Goal: Information Seeking & Learning: Check status

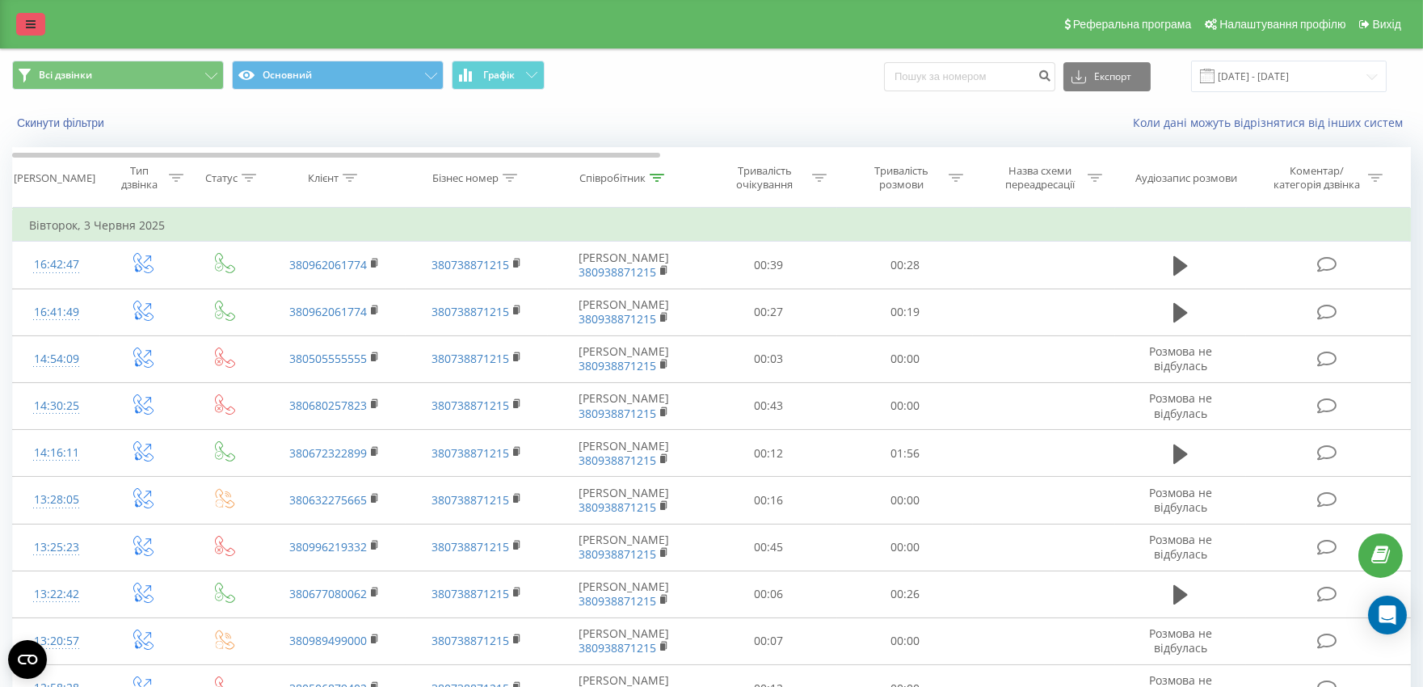
click at [36, 29] on link at bounding box center [30, 24] width 29 height 23
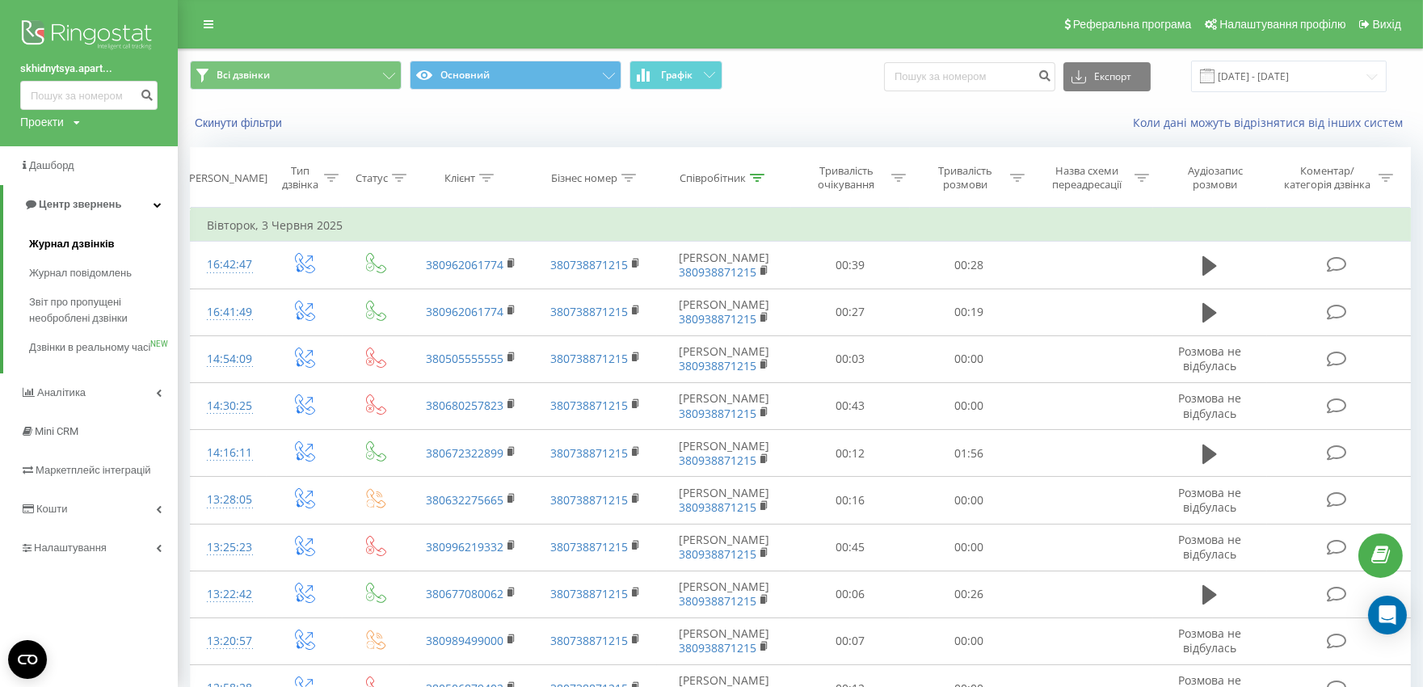
click at [94, 234] on link "Журнал дзвінків" at bounding box center [103, 244] width 149 height 29
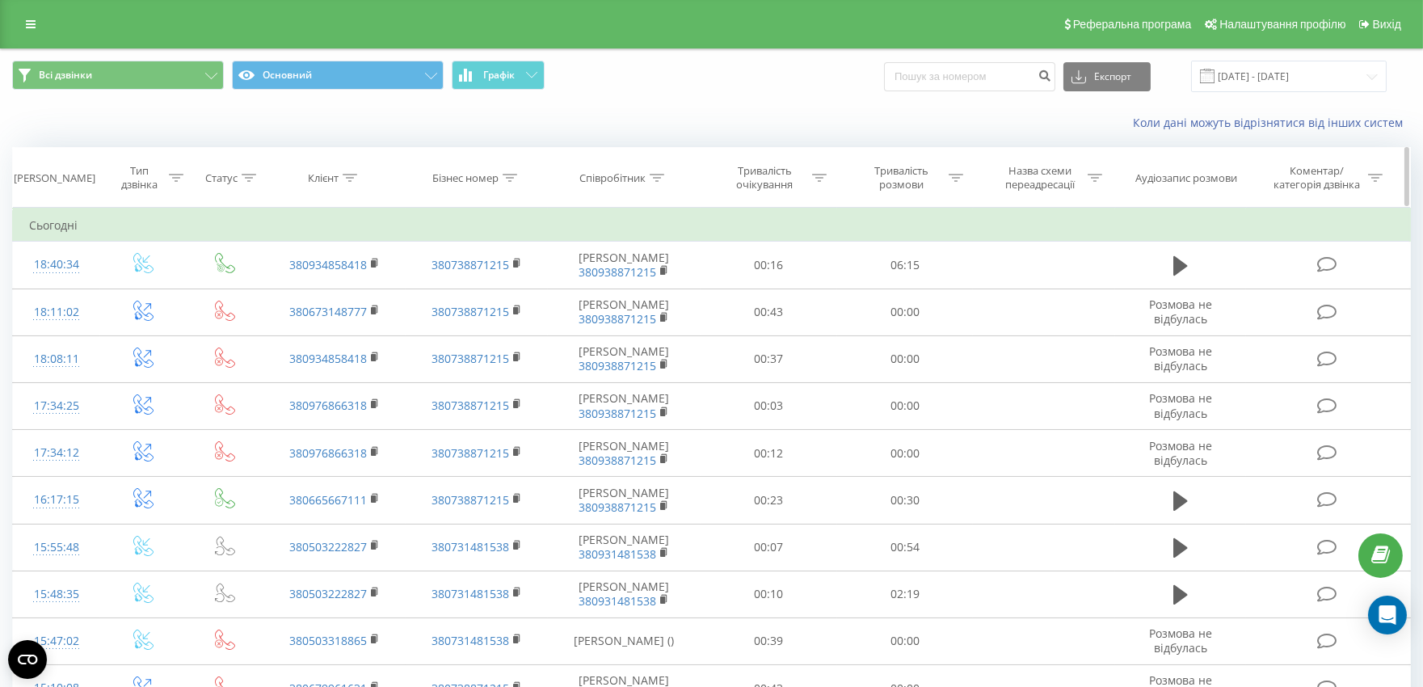
click at [661, 168] on th "Співробітник" at bounding box center [624, 178] width 153 height 60
click at [656, 180] on icon at bounding box center [657, 178] width 15 height 8
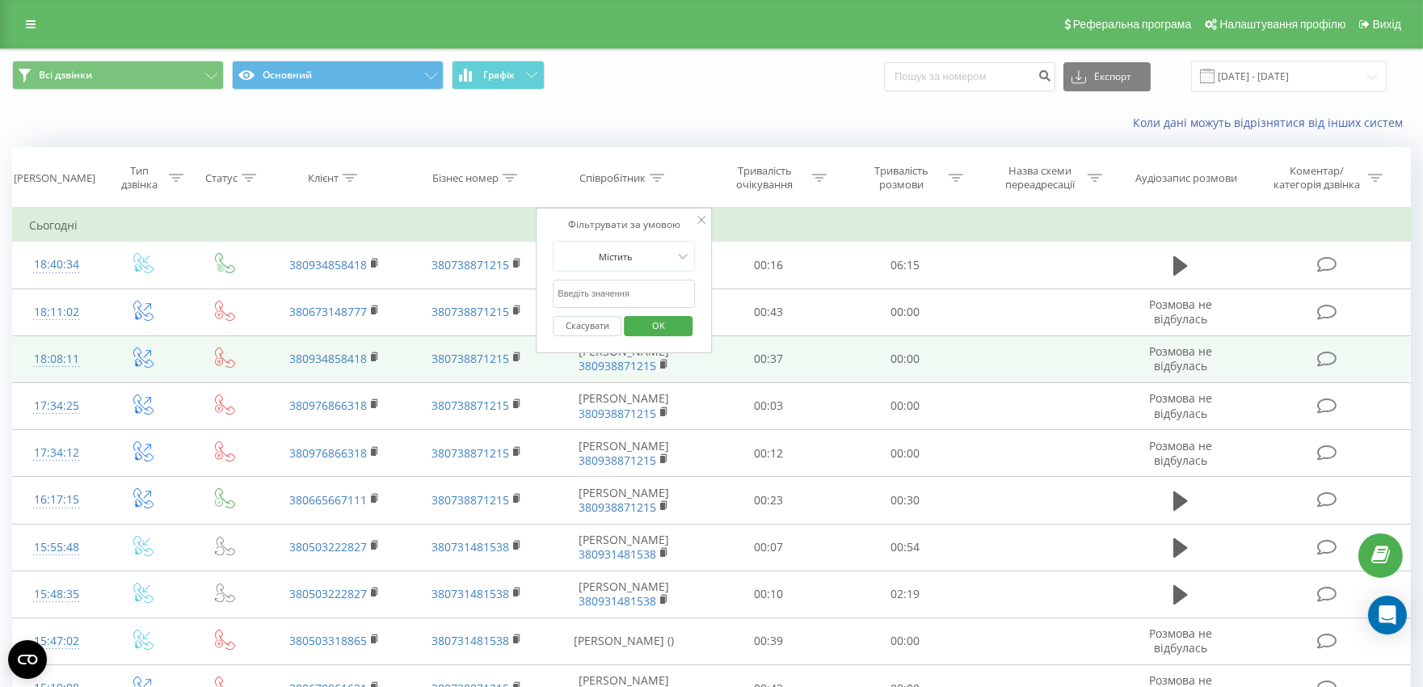
click at [851, 352] on td "00:00" at bounding box center [905, 358] width 137 height 47
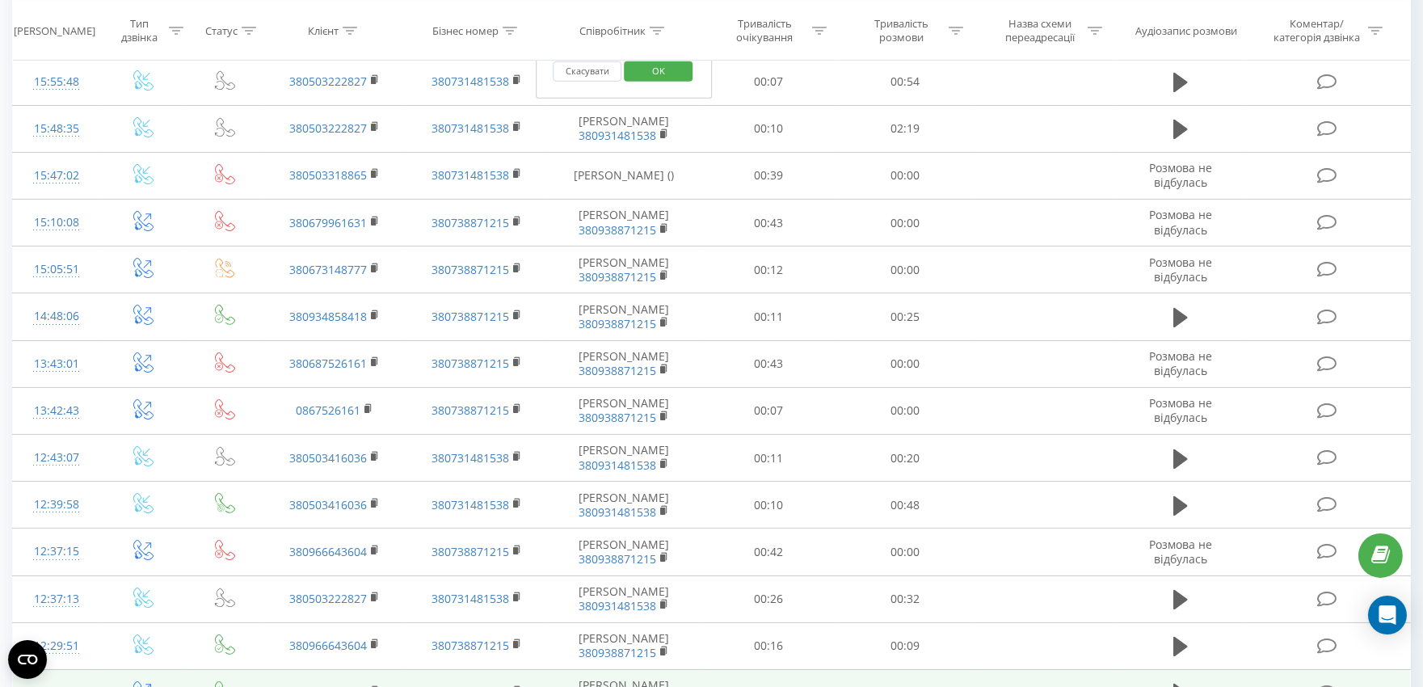
scroll to position [793, 0]
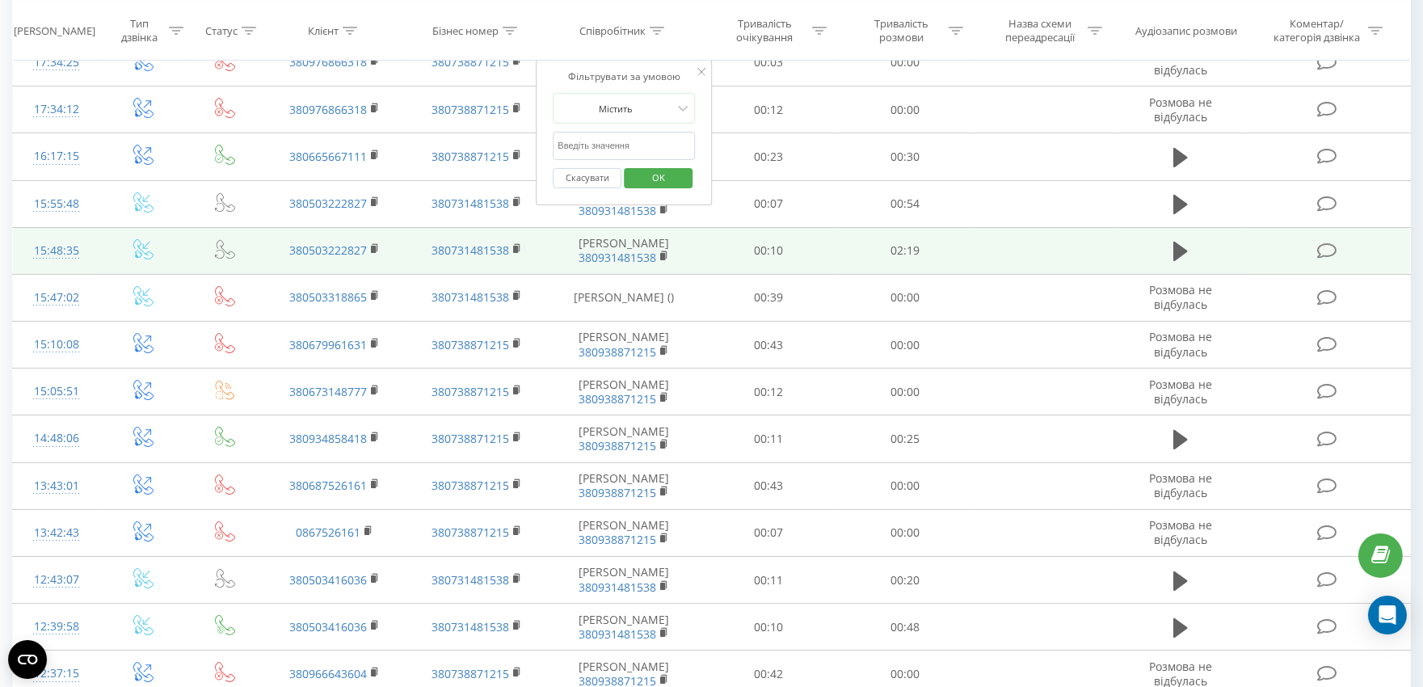
click at [831, 254] on td "00:10" at bounding box center [769, 250] width 137 height 47
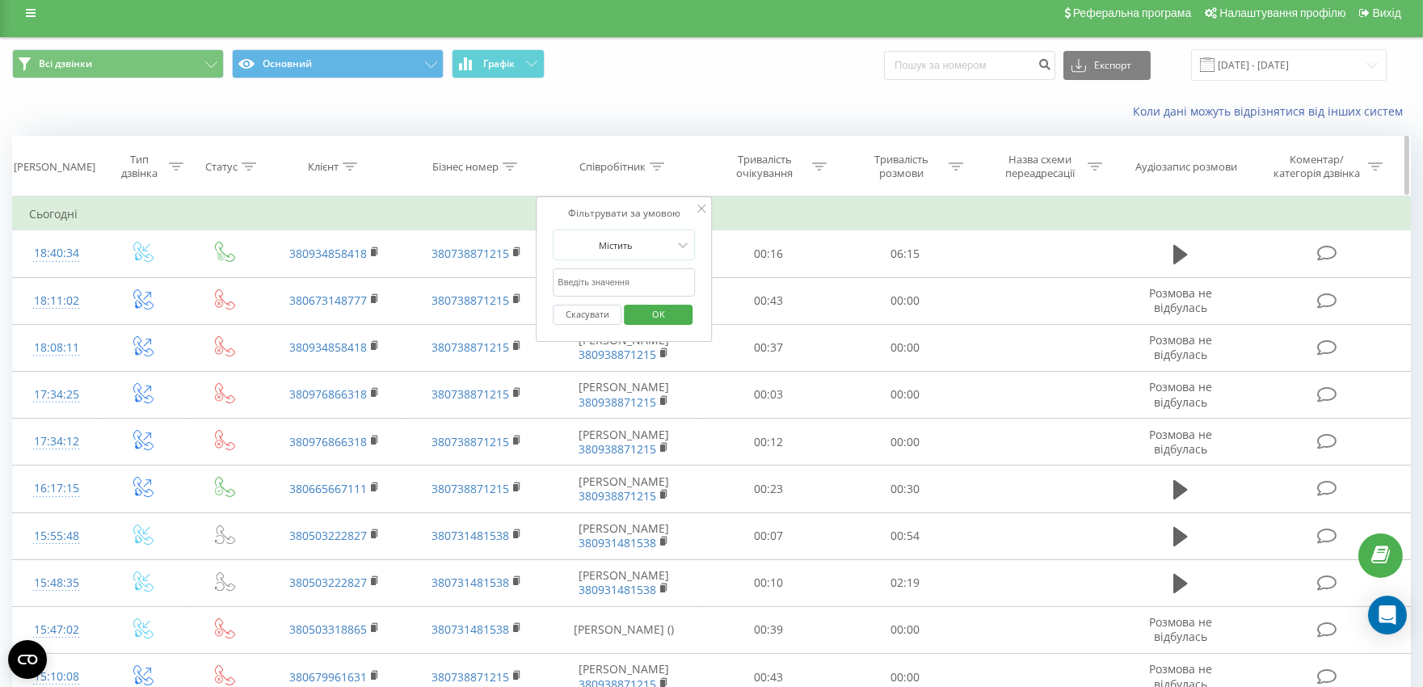
scroll to position [0, 0]
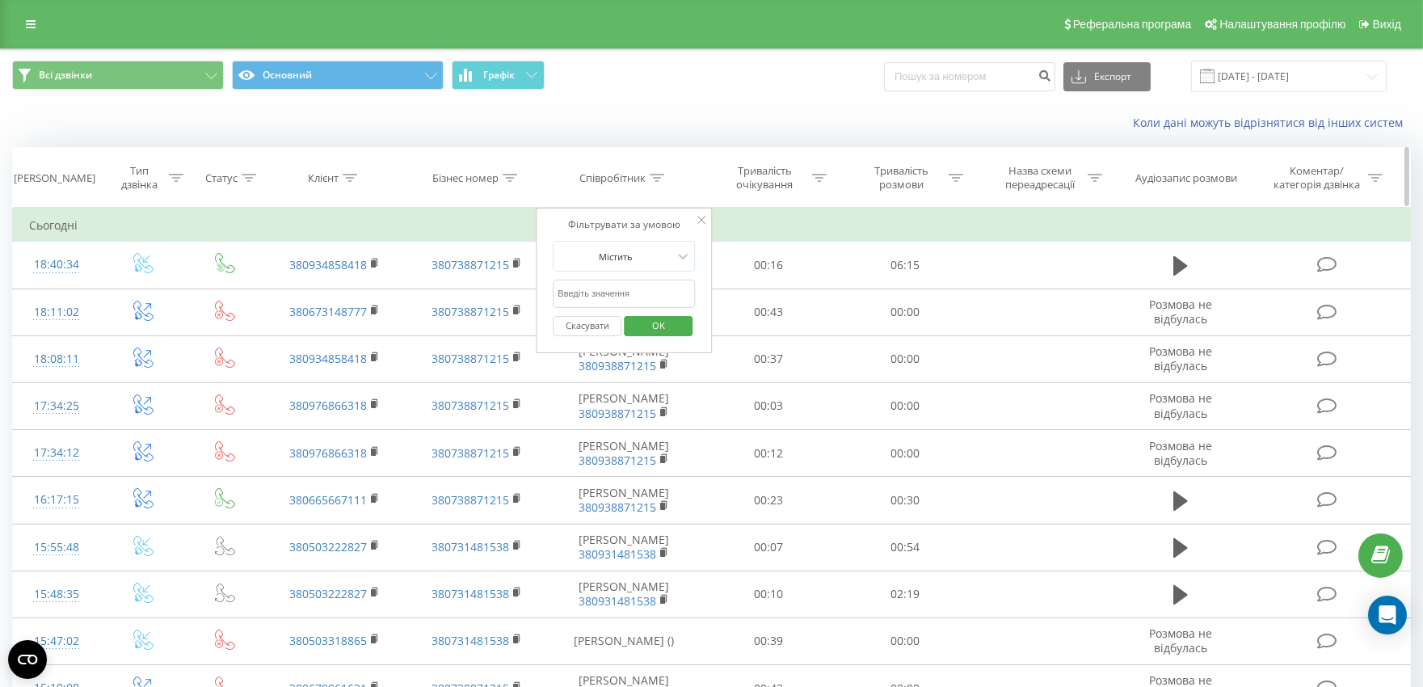
click at [666, 188] on th "Співробітник" at bounding box center [624, 178] width 153 height 60
click at [655, 303] on input "text" at bounding box center [624, 294] width 142 height 28
type input "[PERSON_NAME]"
click at [671, 326] on span "OK" at bounding box center [658, 325] width 45 height 25
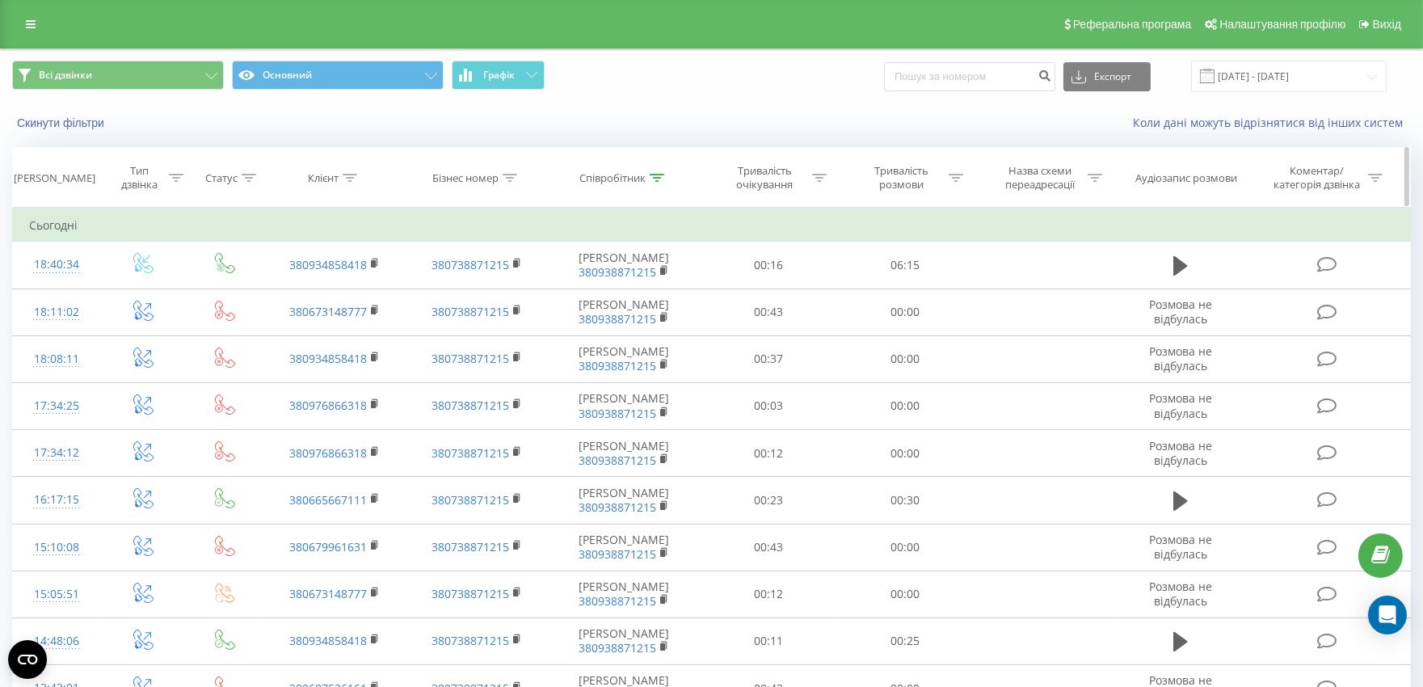
click at [650, 182] on div at bounding box center [657, 178] width 15 height 14
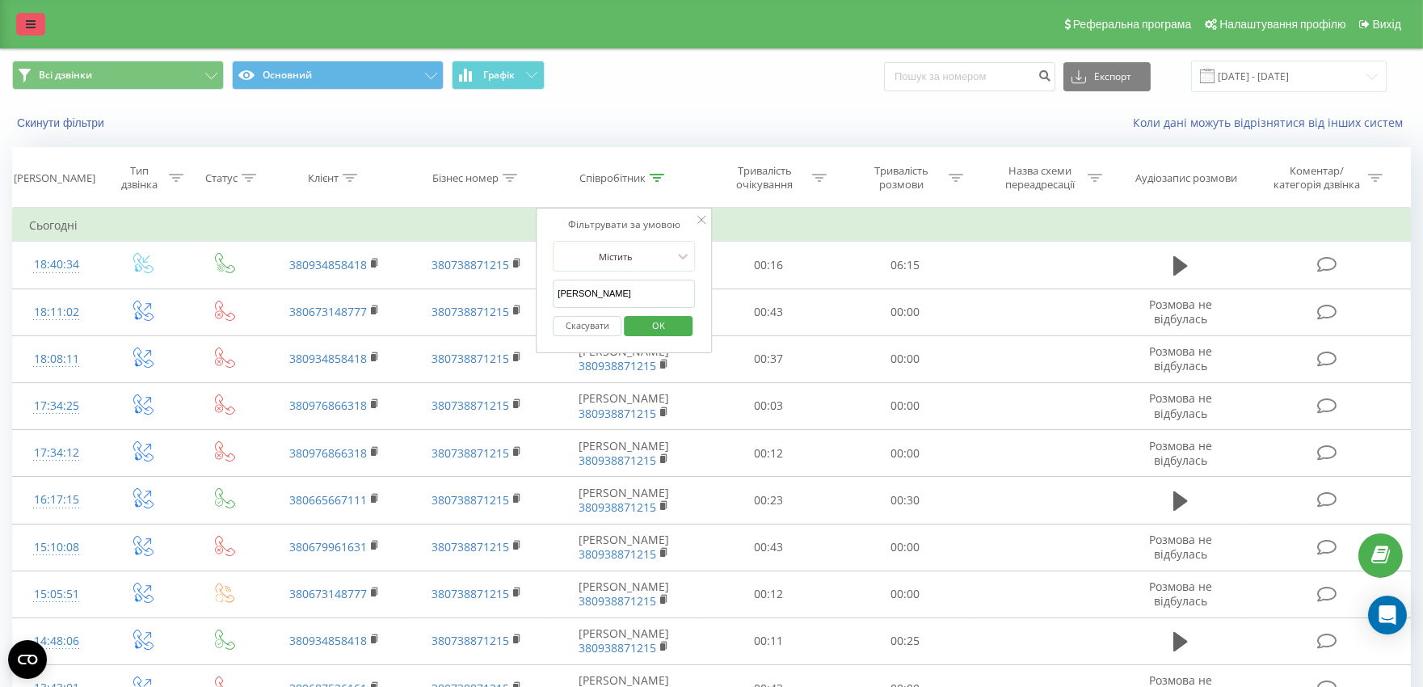
click at [32, 24] on icon at bounding box center [31, 24] width 10 height 11
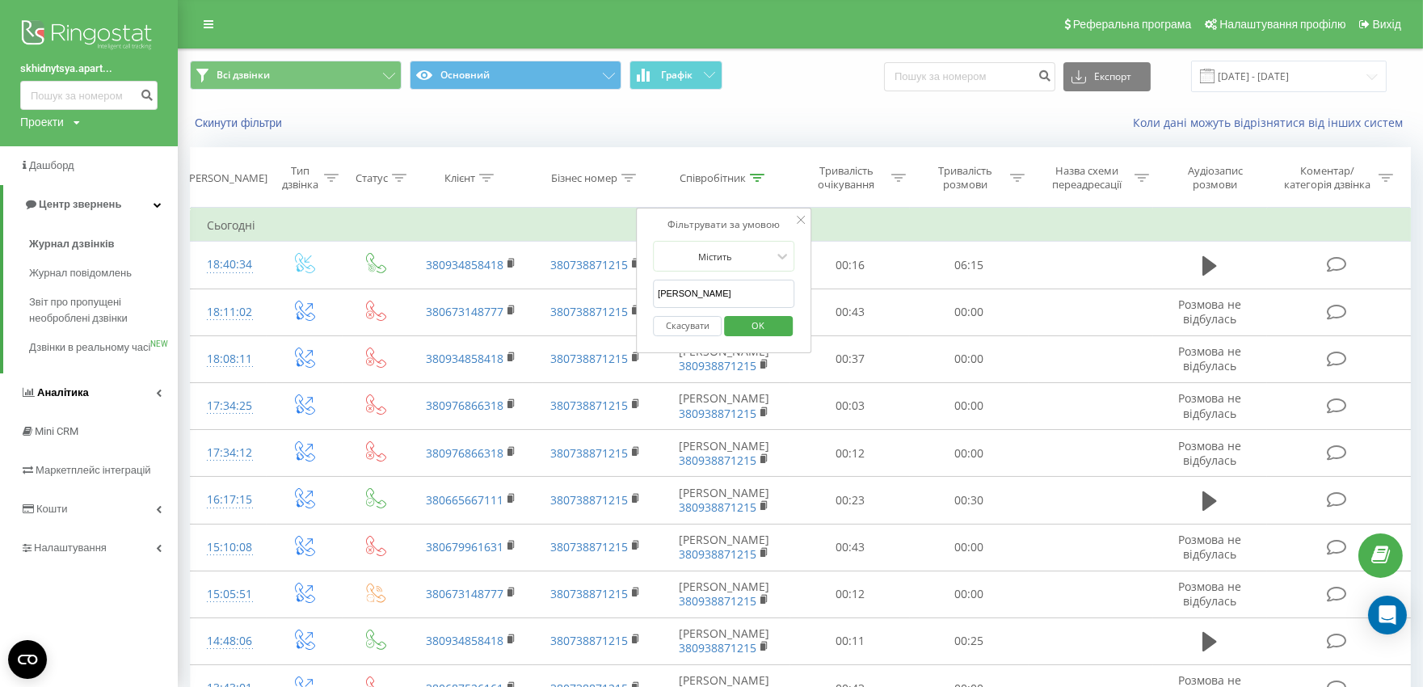
click at [126, 412] on link "Аналiтика" at bounding box center [89, 392] width 178 height 39
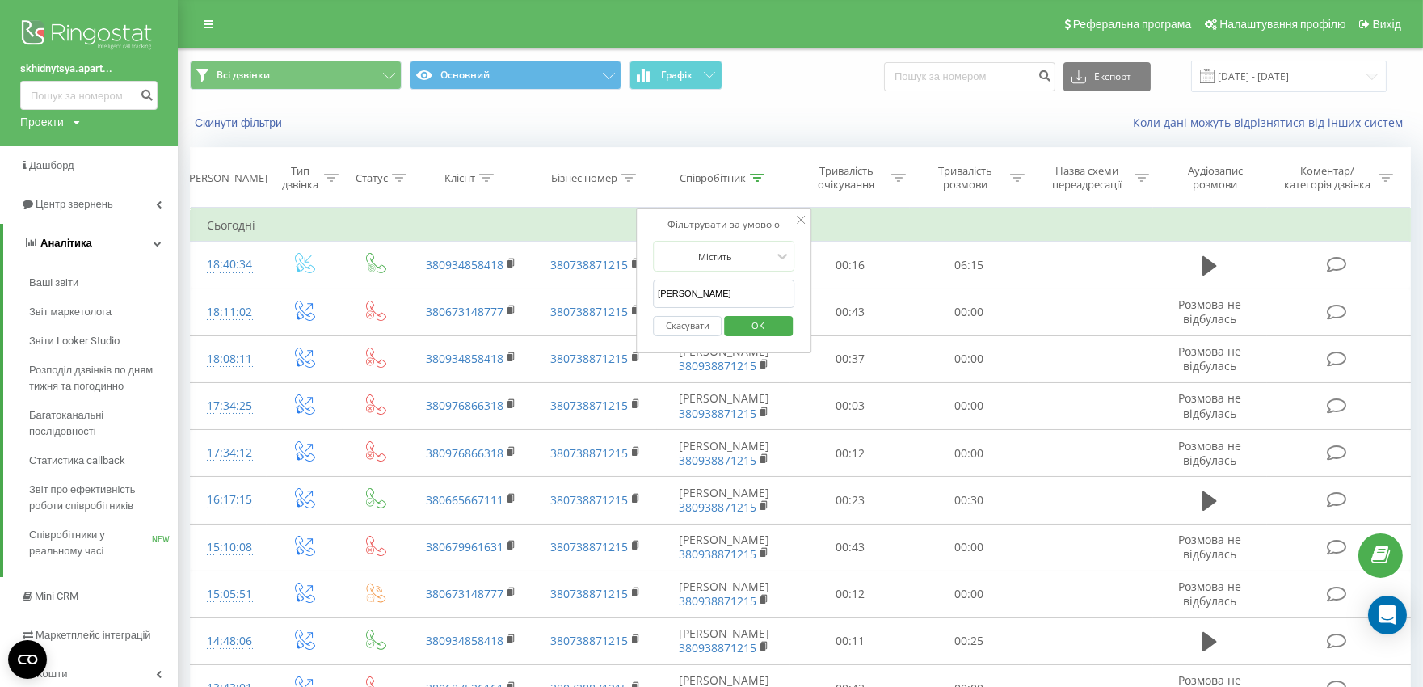
click at [91, 243] on link "Аналiтика" at bounding box center [90, 243] width 175 height 39
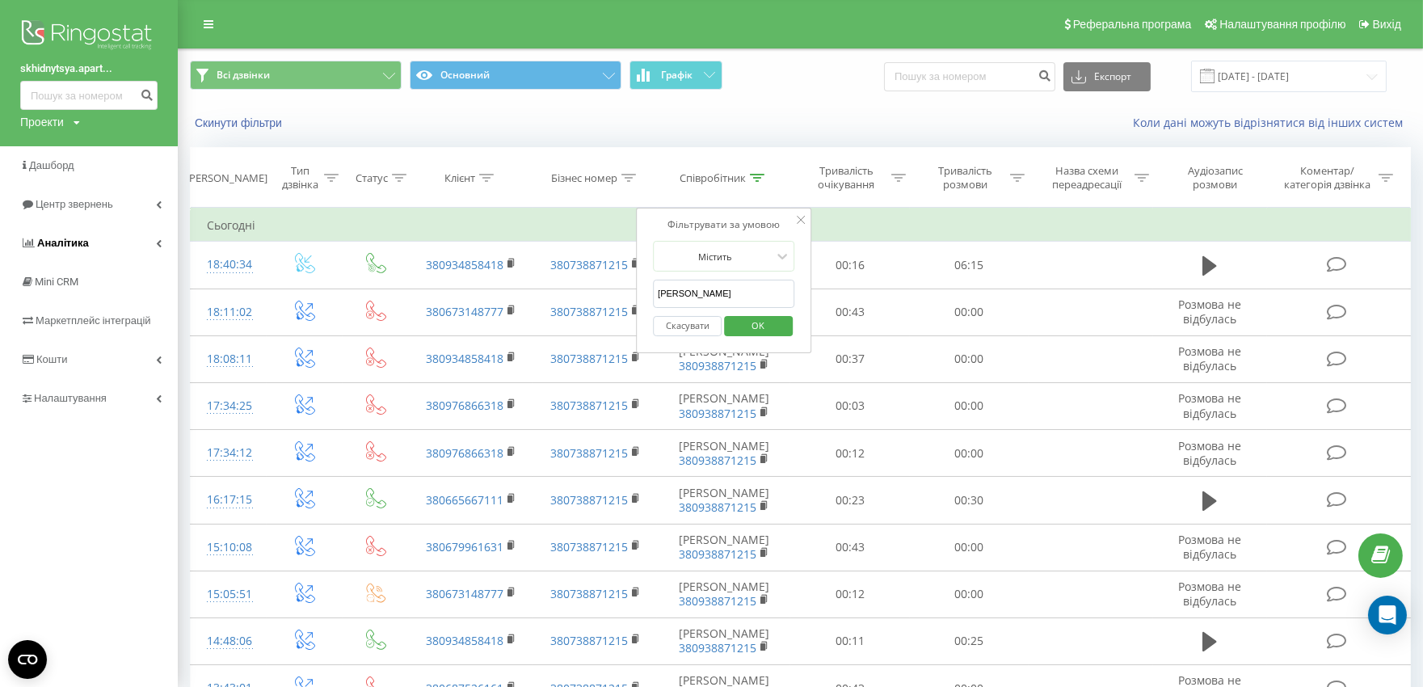
click at [68, 244] on span "Аналiтика" at bounding box center [63, 243] width 52 height 12
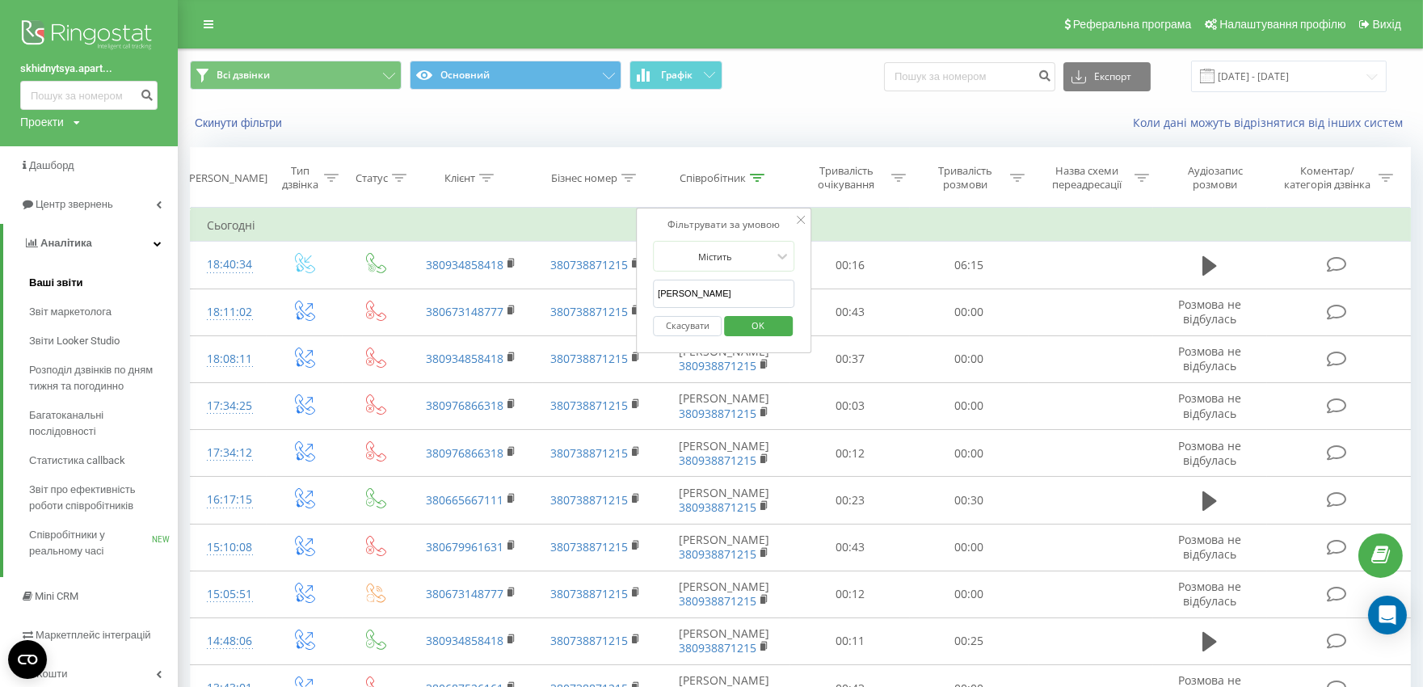
click at [71, 280] on span "Ваші звіти" at bounding box center [56, 283] width 54 height 16
click at [158, 244] on icon at bounding box center [158, 243] width 8 height 8
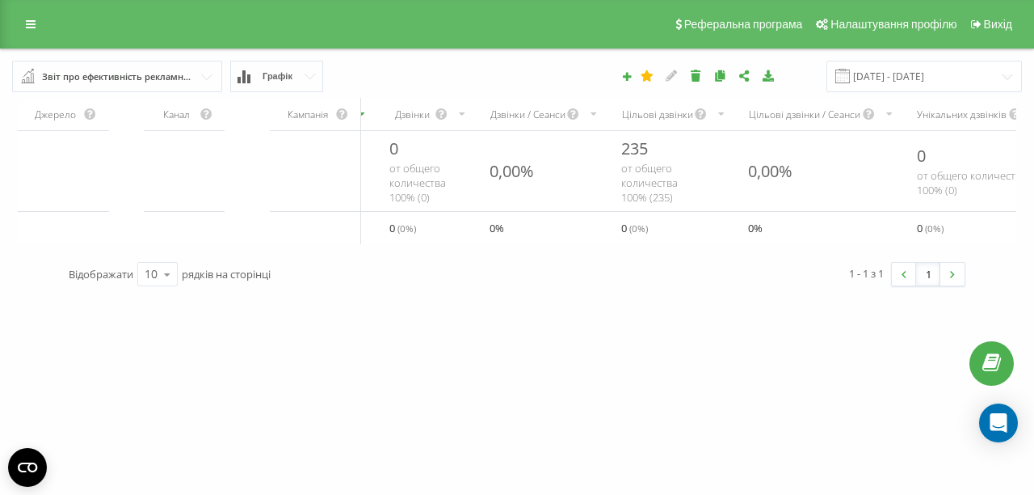
click at [152, 74] on div "Звіт про ефективність рекламних кампаній" at bounding box center [118, 77] width 152 height 18
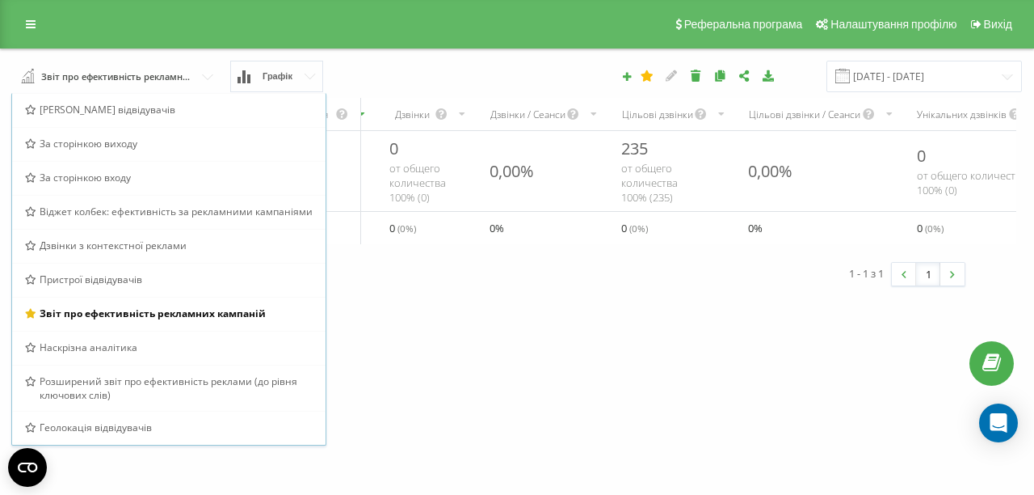
click at [426, 354] on div "skhidnytsya.apart... Проекти skhidnytsya.apartel.ua Дашборд Центр звернень Анал…" at bounding box center [517, 247] width 1034 height 495
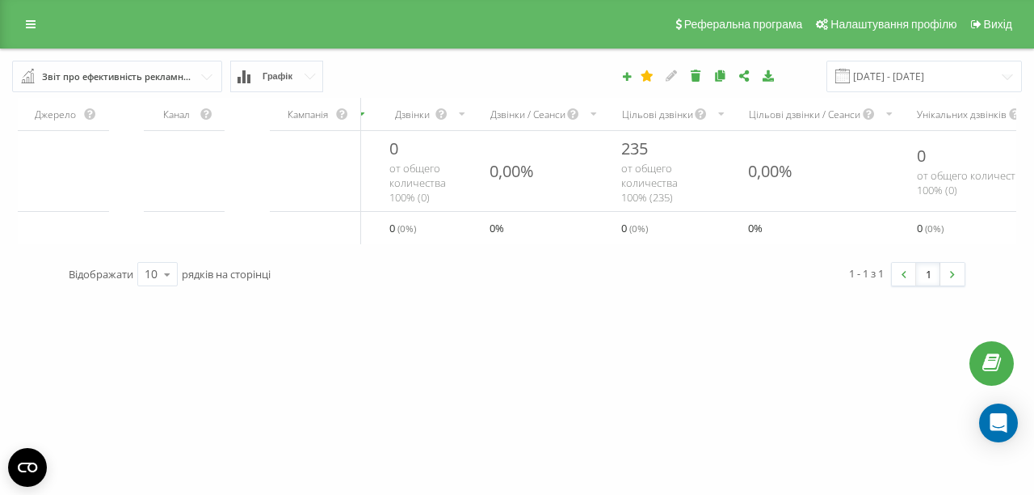
click at [139, 78] on div "Звіт про ефективність рекламних кампаній" at bounding box center [118, 77] width 152 height 18
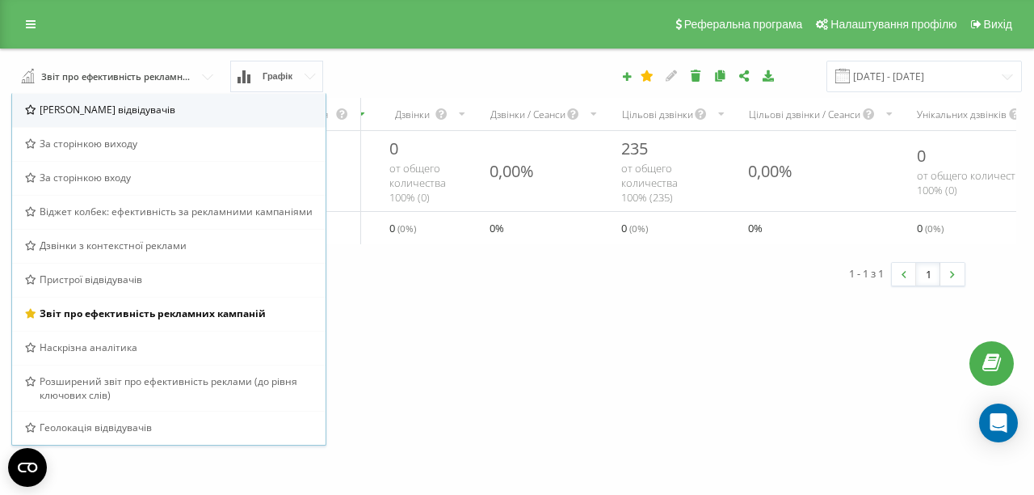
click at [158, 108] on div "Браузер відвідувачів" at bounding box center [169, 110] width 288 height 14
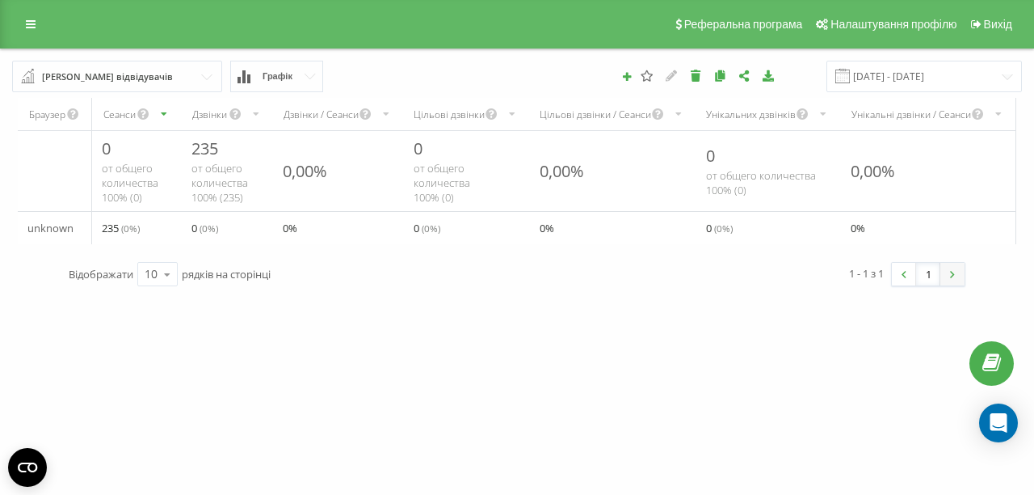
click at [952, 285] on link at bounding box center [953, 274] width 24 height 23
click at [86, 78] on div "Браузер відвідувачів" at bounding box center [107, 77] width 131 height 18
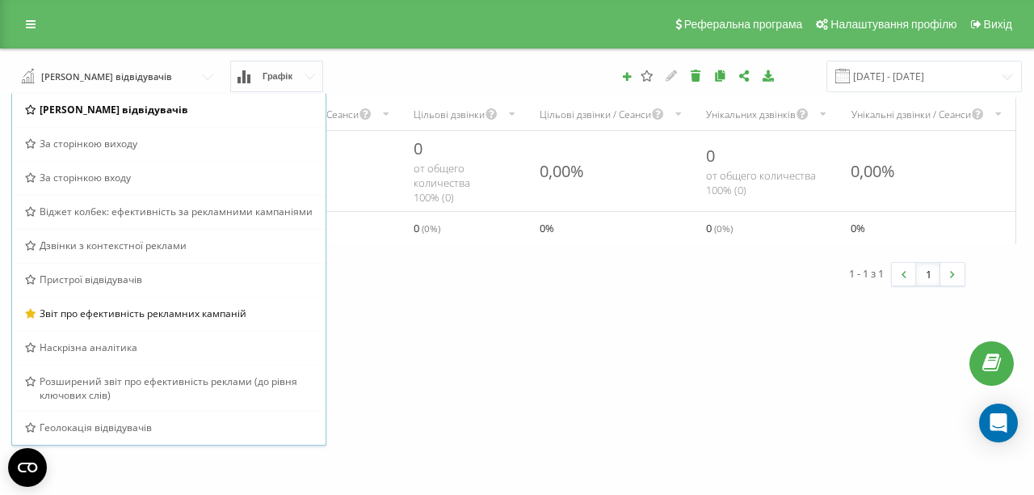
click at [414, 326] on div "skhidnytsya.apart... Проекти skhidnytsya.apartel.ua Дашборд Центр звернень Анал…" at bounding box center [517, 247] width 1034 height 495
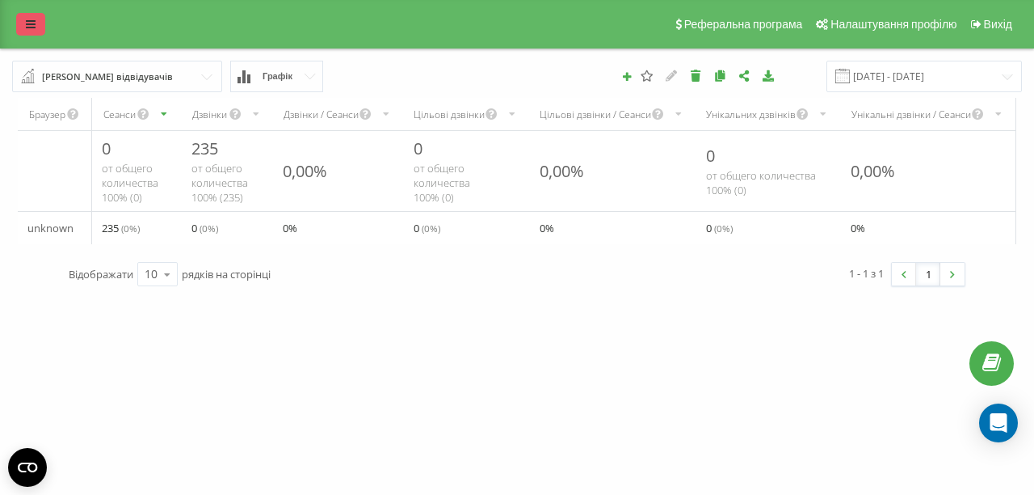
click at [39, 32] on link at bounding box center [30, 24] width 29 height 23
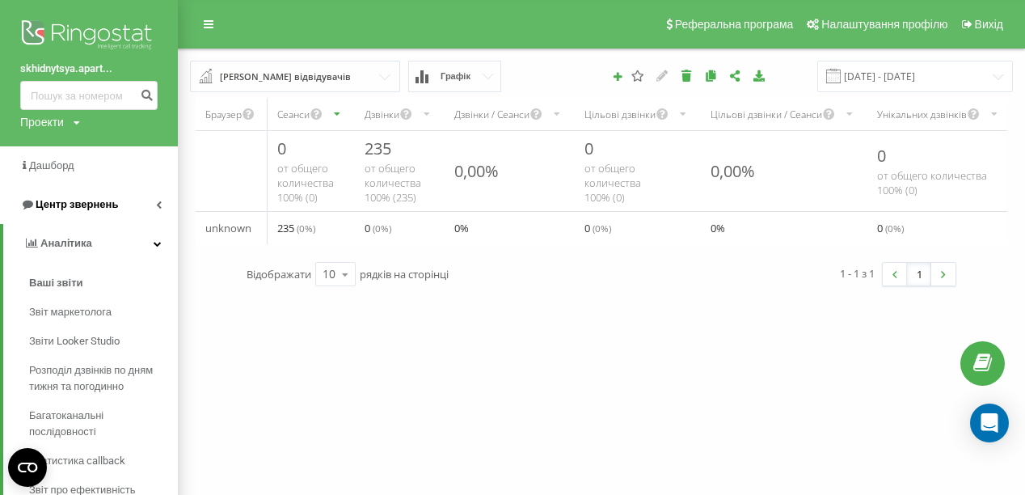
click at [100, 209] on span "Центр звернень" at bounding box center [77, 204] width 82 height 12
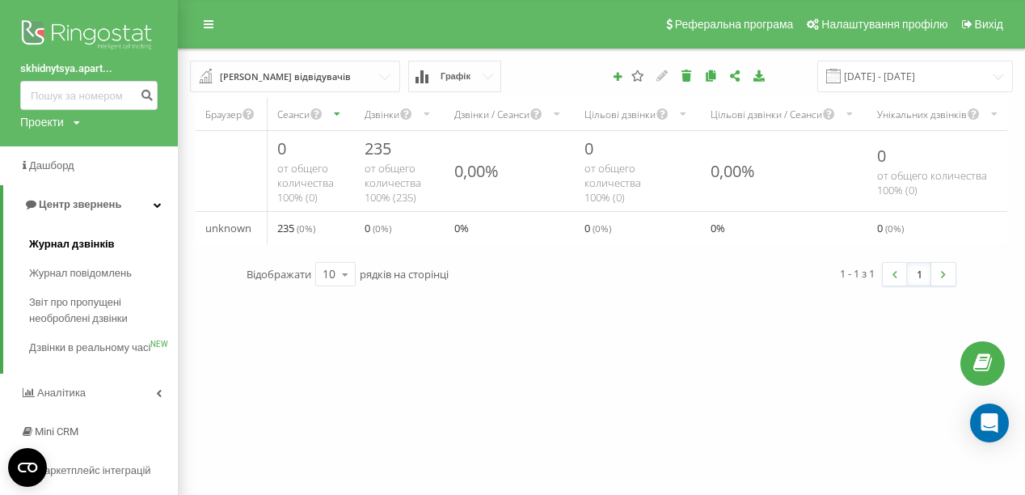
click at [110, 248] on span "Журнал дзвінків" at bounding box center [72, 244] width 86 height 16
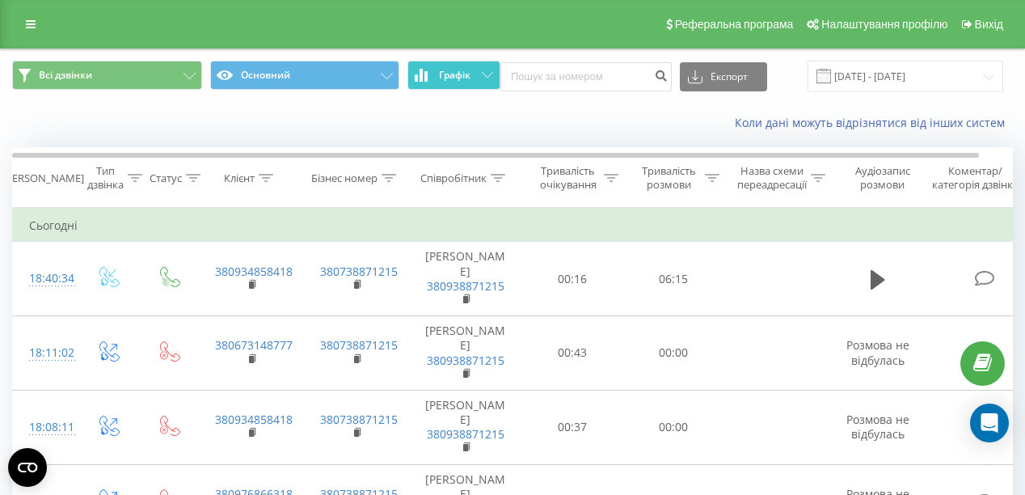
click at [457, 70] on span "Графік" at bounding box center [455, 75] width 32 height 11
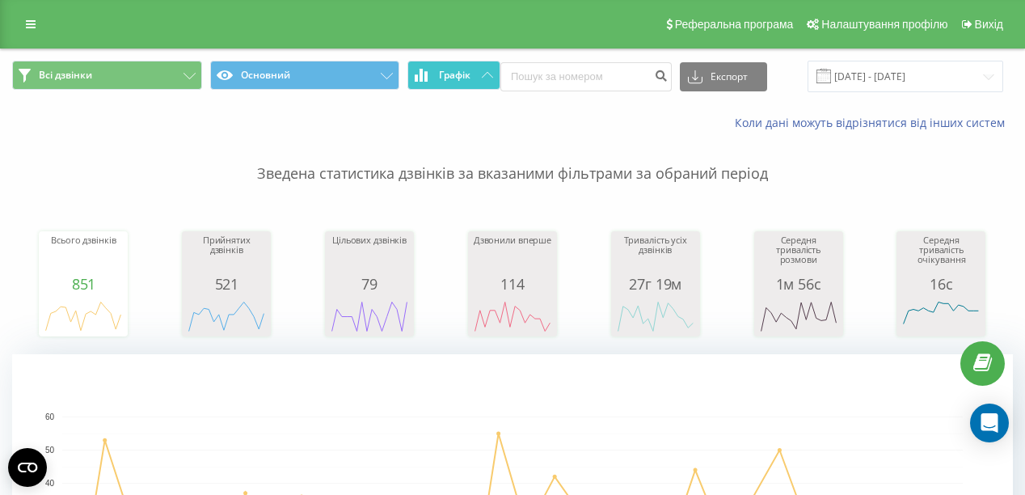
click at [453, 74] on span "Графік" at bounding box center [455, 75] width 32 height 11
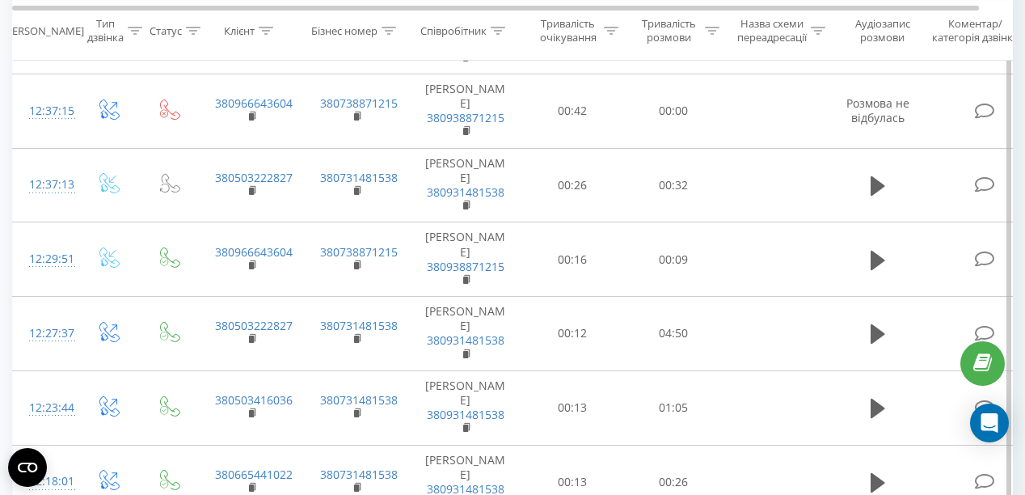
scroll to position [1409, 0]
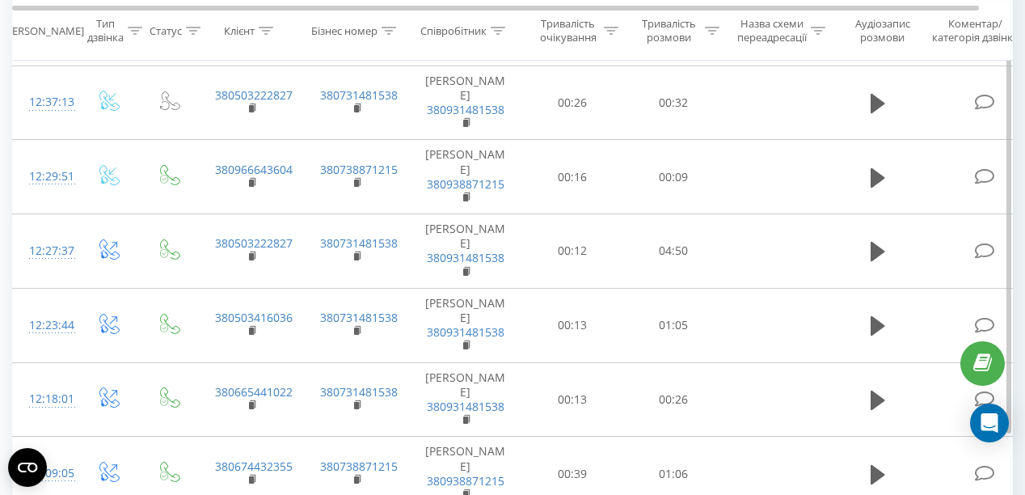
drag, startPoint x: 634, startPoint y: 123, endPoint x: 647, endPoint y: 301, distance: 178.3
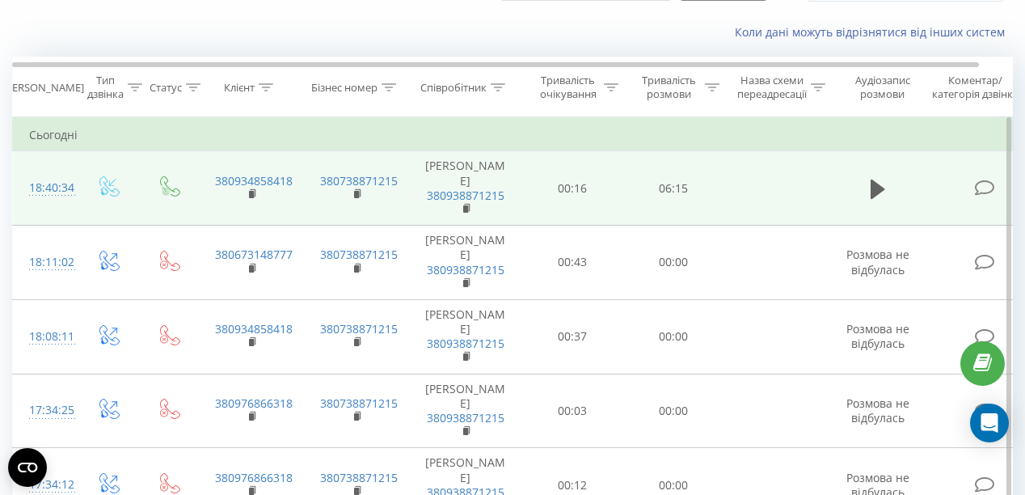
scroll to position [65, 0]
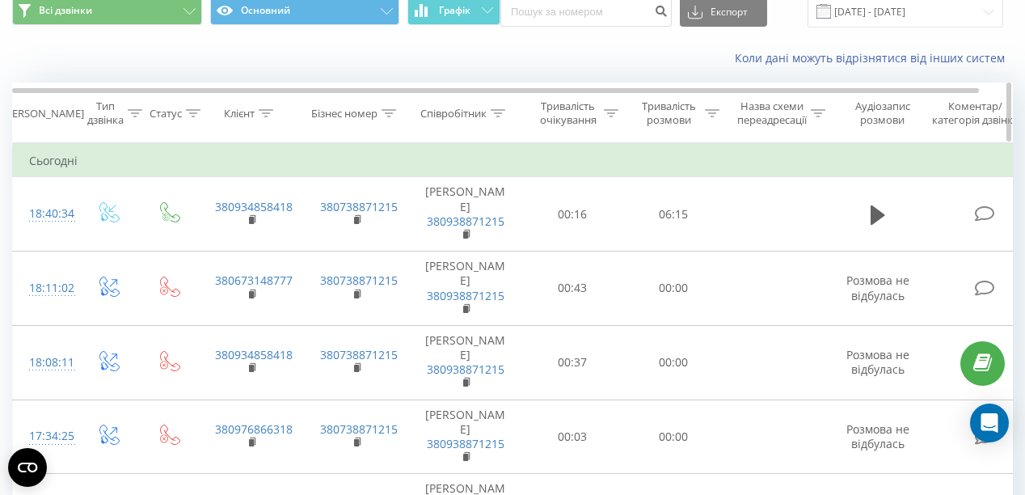
click at [504, 114] on icon at bounding box center [498, 113] width 15 height 8
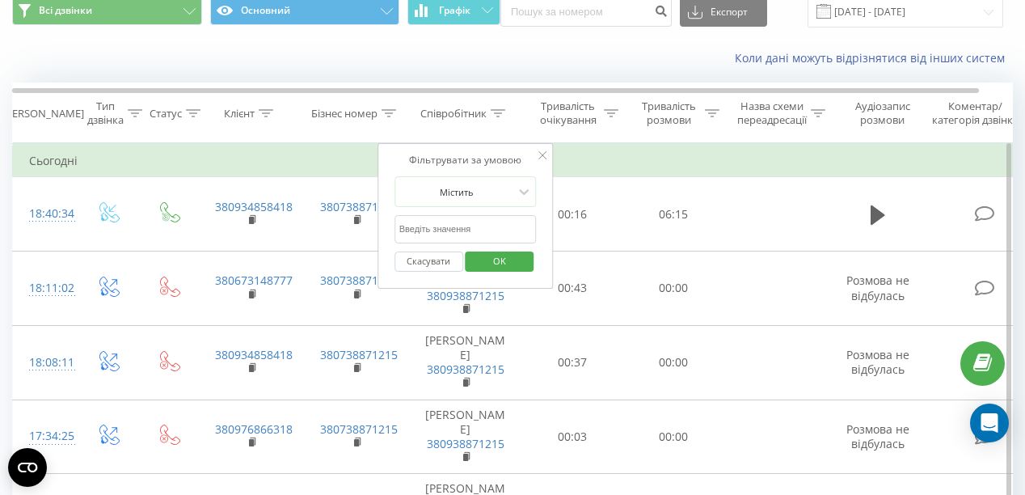
click at [481, 219] on input "text" at bounding box center [465, 229] width 142 height 28
type input "[PERSON_NAME]"
click at [495, 259] on span "OK" at bounding box center [499, 260] width 45 height 25
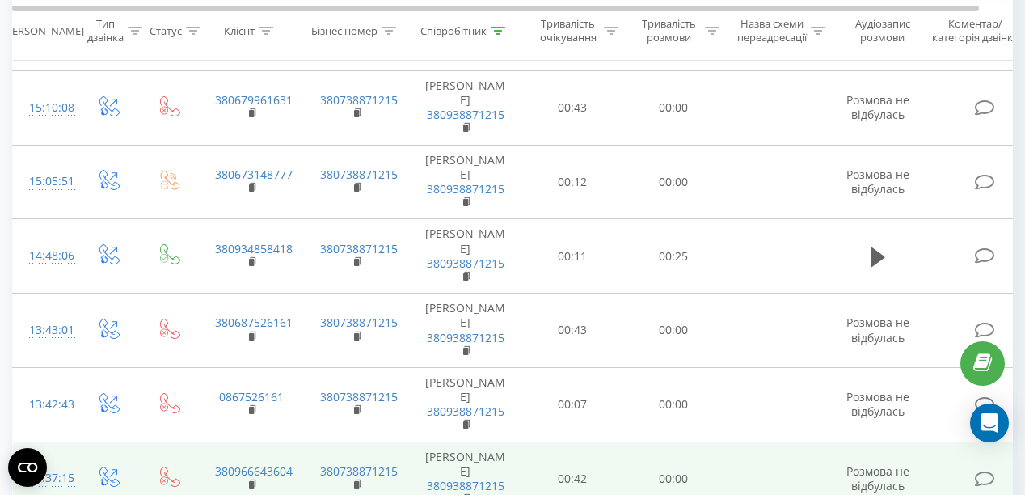
scroll to position [611, 0]
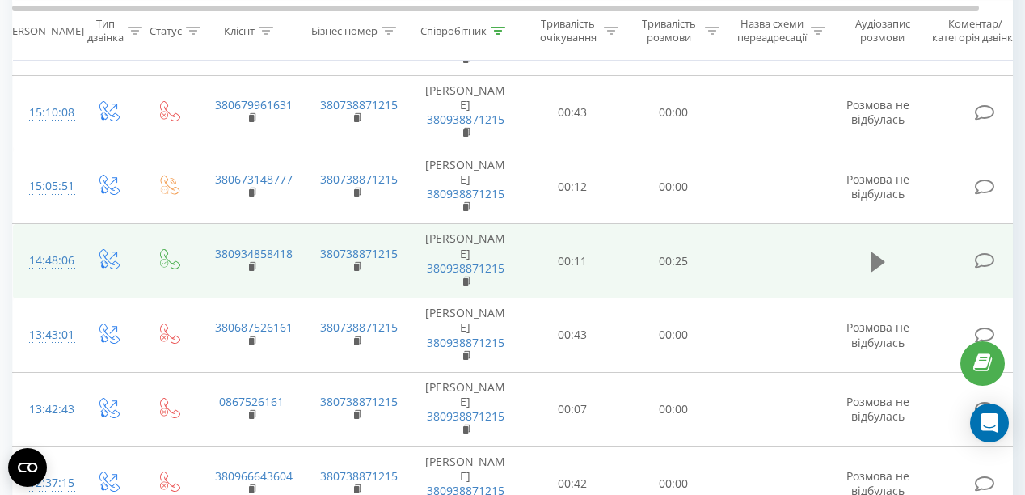
click at [874, 252] on icon at bounding box center [877, 261] width 15 height 19
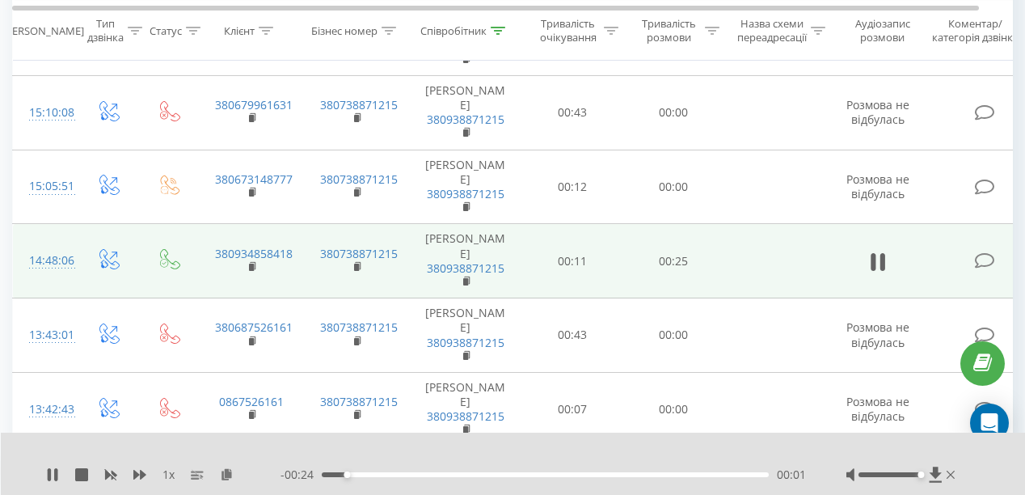
drag, startPoint x: 884, startPoint y: 473, endPoint x: 925, endPoint y: 475, distance: 40.5
click at [925, 475] on div at bounding box center [902, 474] width 112 height 16
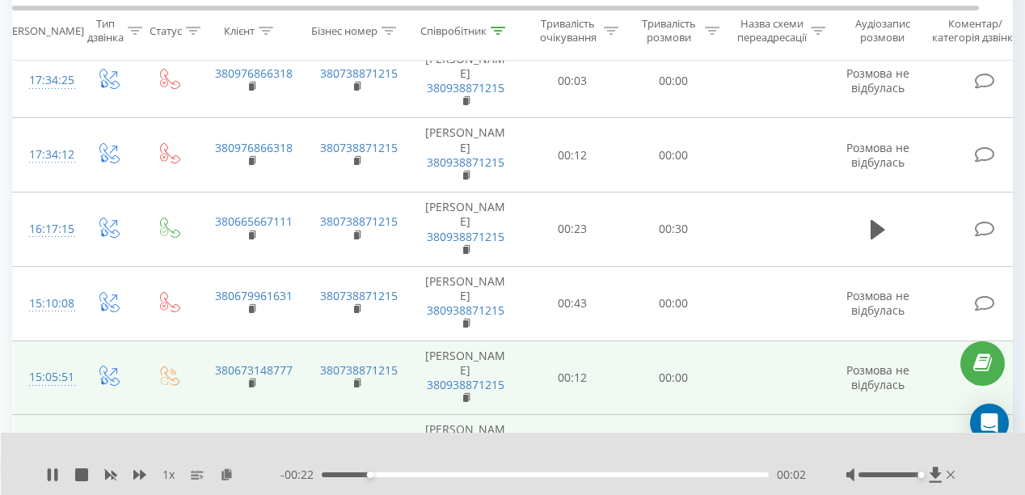
scroll to position [417, 0]
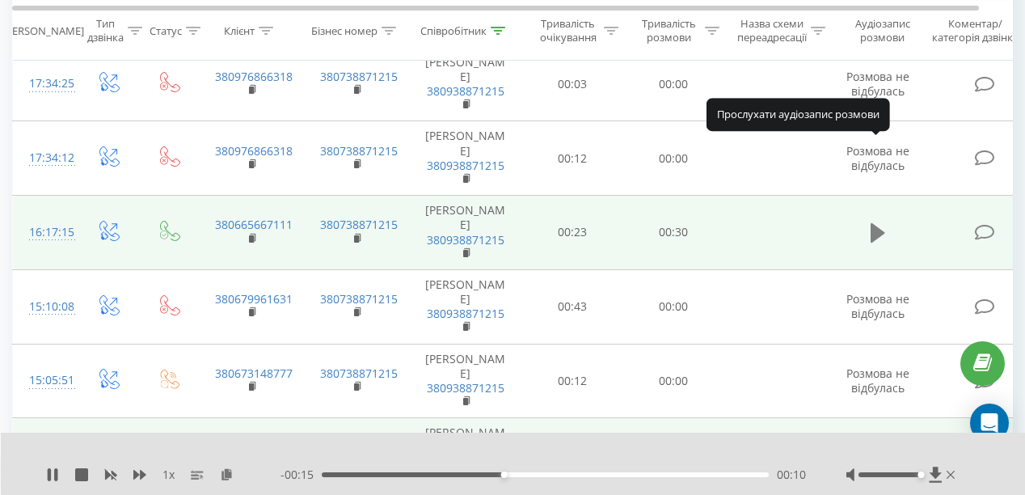
click at [875, 223] on icon at bounding box center [877, 232] width 15 height 19
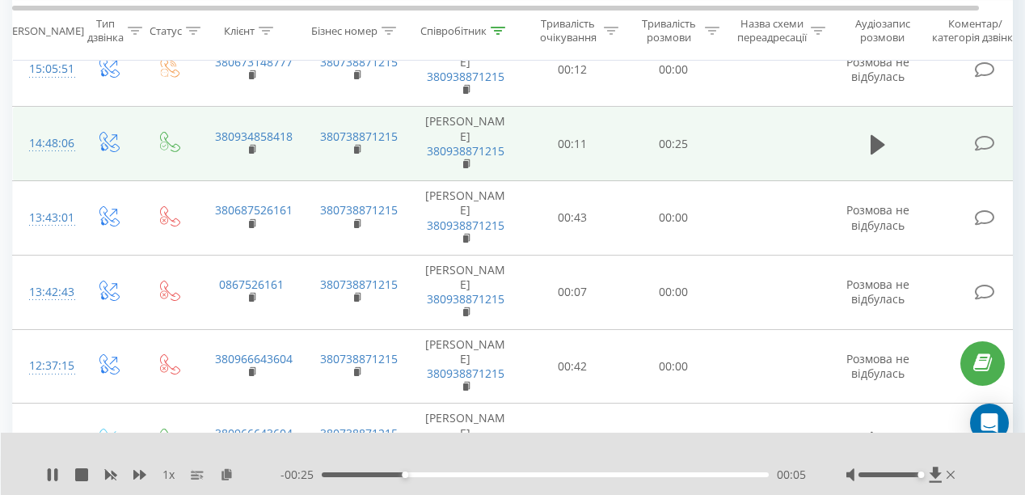
scroll to position [740, 0]
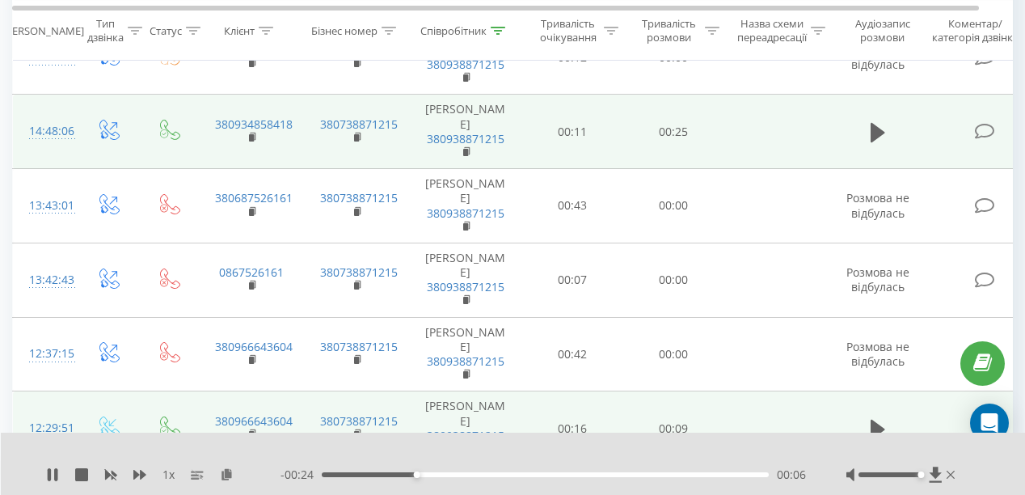
click at [863, 391] on td at bounding box center [877, 428] width 97 height 74
click at [878, 419] on icon at bounding box center [877, 428] width 15 height 19
click at [876, 493] on icon at bounding box center [877, 502] width 15 height 19
click at [888, 417] on button at bounding box center [878, 429] width 24 height 24
drag, startPoint x: 514, startPoint y: 476, endPoint x: 278, endPoint y: 478, distance: 236.0
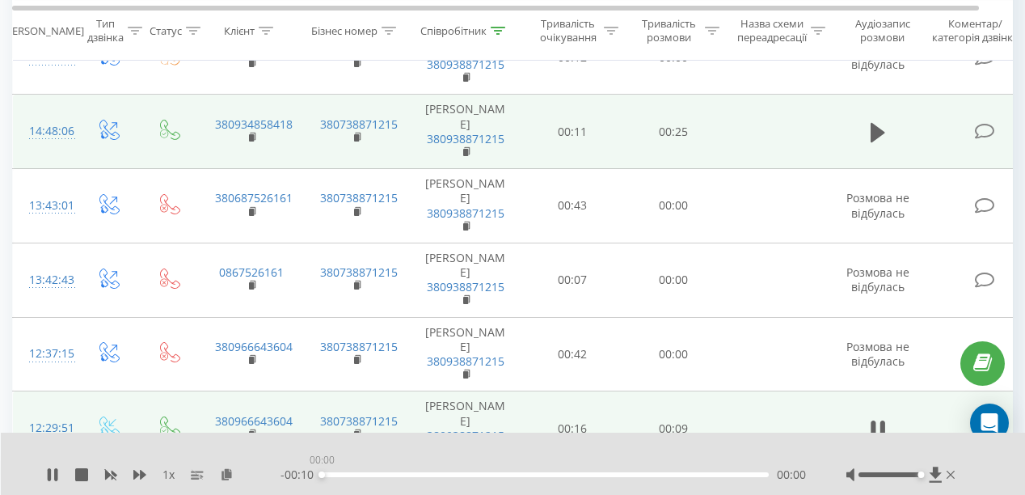
click at [278, 478] on div "1 x - 00:10 00:00 00:00" at bounding box center [502, 474] width 912 height 16
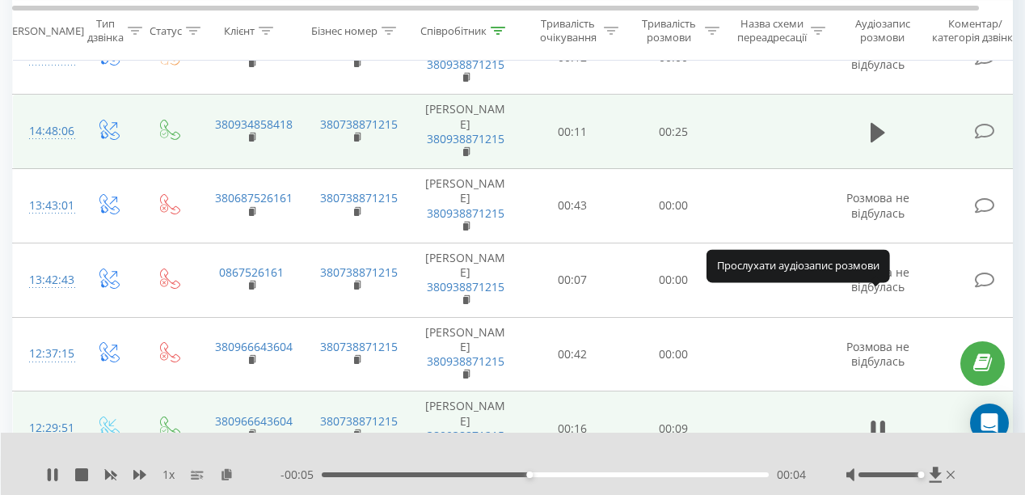
click at [871, 493] on icon at bounding box center [877, 502] width 15 height 19
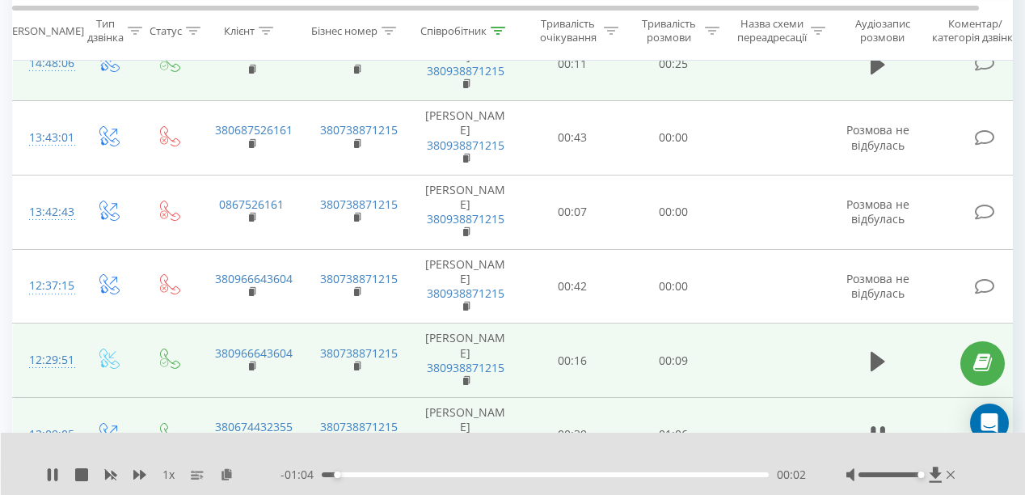
scroll to position [805, 0]
